Goal: Communication & Community: Answer question/provide support

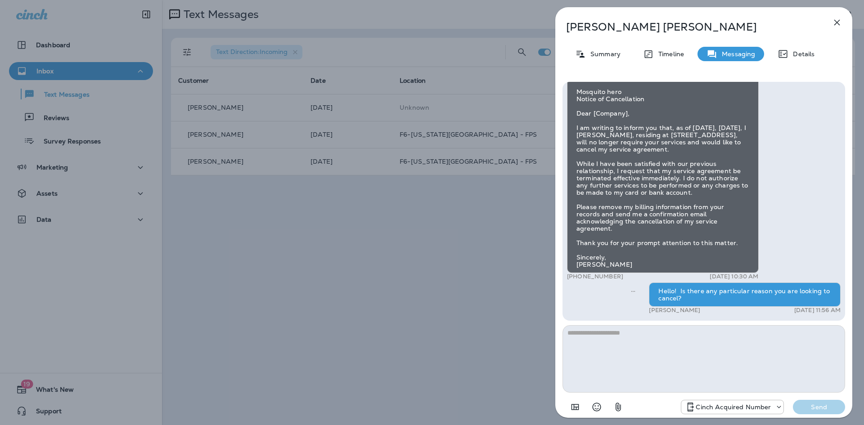
click at [837, 22] on icon "button" at bounding box center [837, 23] width 6 height 6
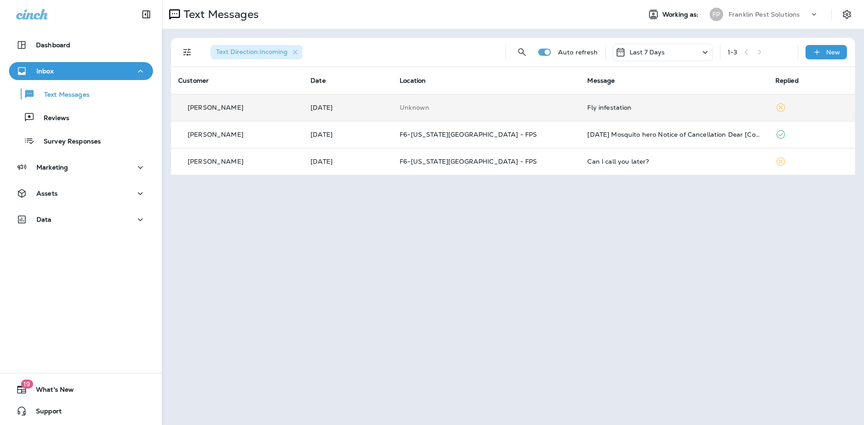
click at [587, 108] on div "Fly infestation" at bounding box center [673, 107] width 173 height 7
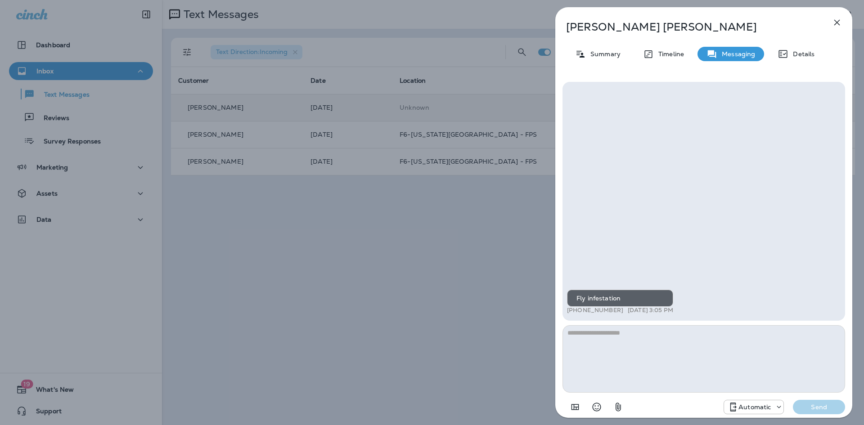
click at [630, 356] on textarea at bounding box center [704, 359] width 283 height 68
type textarea "**********"
click at [816, 405] on p "Send" at bounding box center [819, 407] width 38 height 8
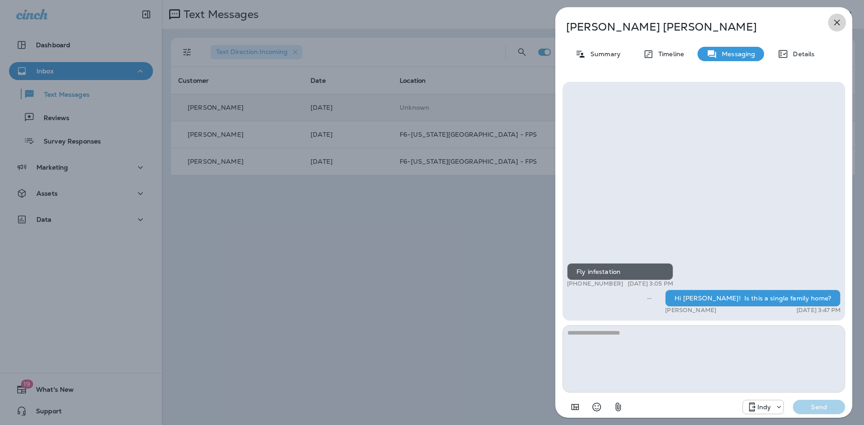
click at [840, 20] on icon "button" at bounding box center [837, 22] width 11 height 11
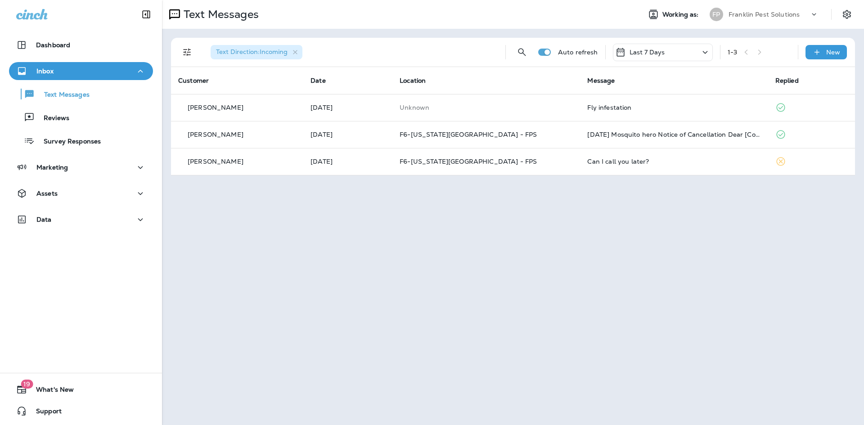
click at [767, 12] on p "Franklin Pest Solutions" at bounding box center [764, 14] width 71 height 7
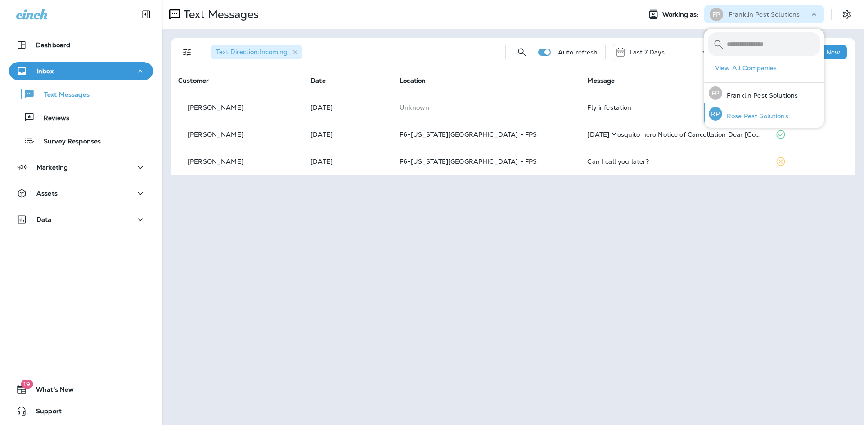
click at [747, 120] on div "RP Rose Pest Solutions" at bounding box center [748, 114] width 87 height 21
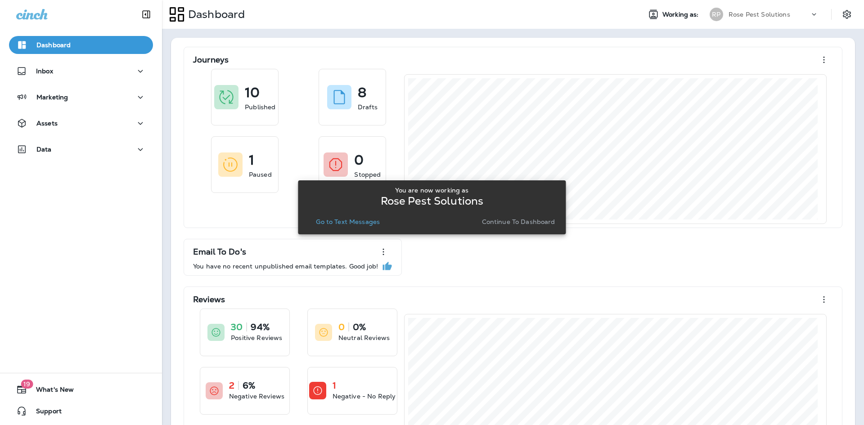
click at [504, 218] on p "Continue to Dashboard" at bounding box center [518, 221] width 73 height 7
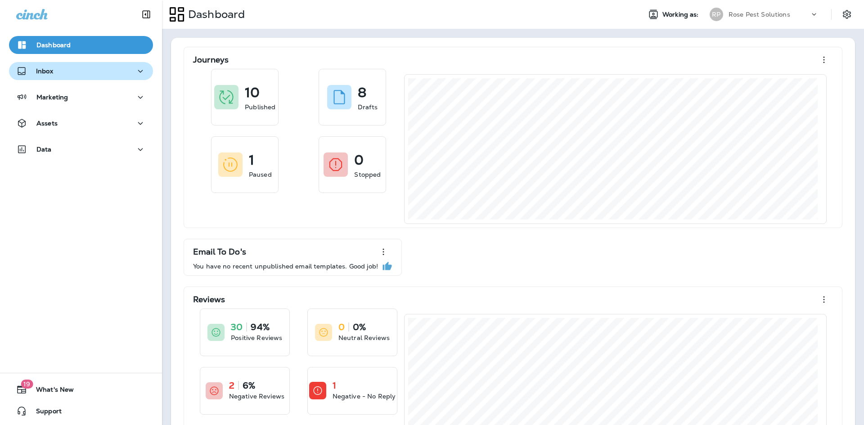
click at [45, 71] on p "Inbox" at bounding box center [44, 71] width 17 height 7
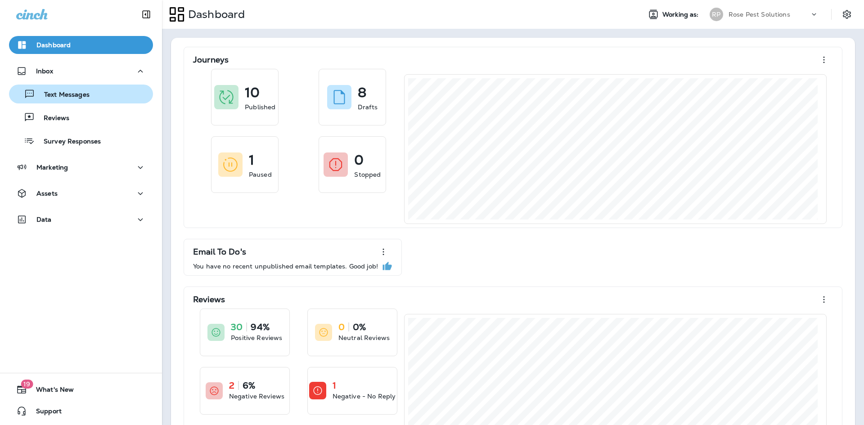
click at [54, 97] on p "Text Messages" at bounding box center [62, 95] width 54 height 9
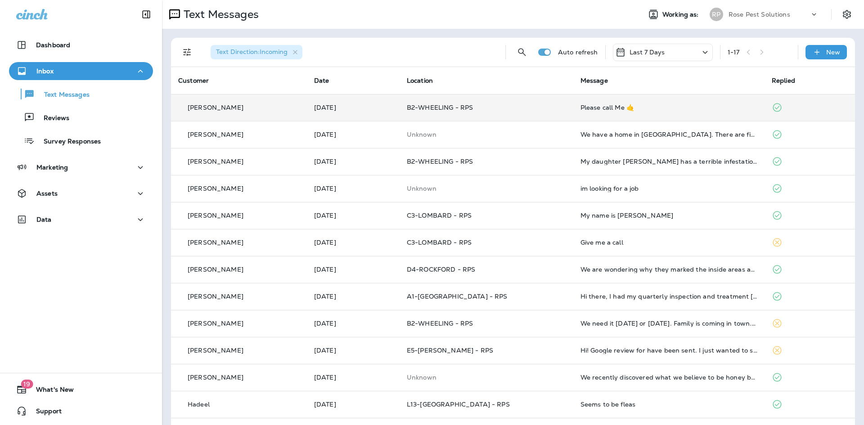
click at [584, 107] on div "Please call Me 🤙" at bounding box center [669, 107] width 177 height 7
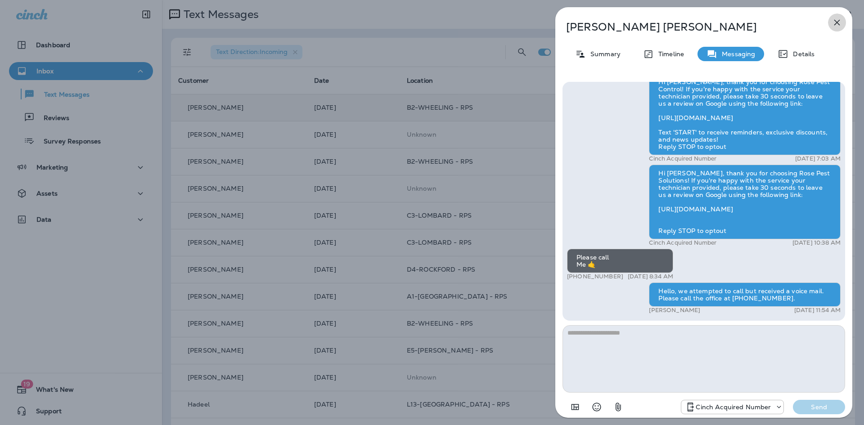
click at [838, 24] on icon "button" at bounding box center [837, 23] width 6 height 6
